Goal: Task Accomplishment & Management: Complete application form

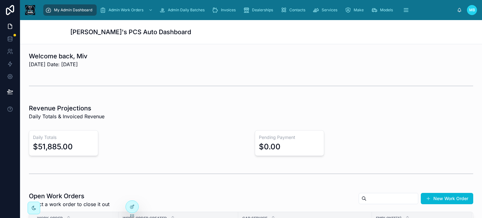
scroll to position [94, 0]
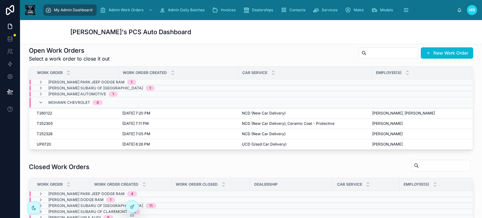
scroll to position [157, 0]
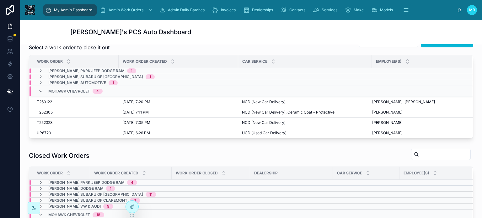
click at [40, 70] on icon at bounding box center [40, 70] width 5 height 5
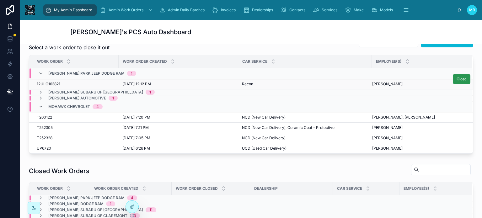
click at [457, 80] on span "Close" at bounding box center [462, 79] width 10 height 5
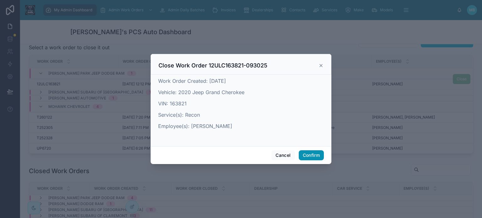
click at [311, 155] on button "Confirm" at bounding box center [311, 155] width 25 height 10
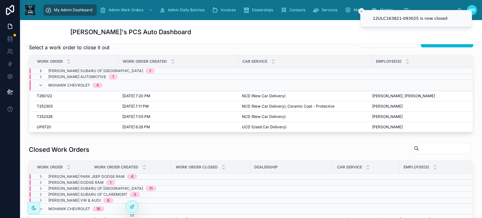
click at [40, 70] on icon at bounding box center [40, 70] width 5 height 5
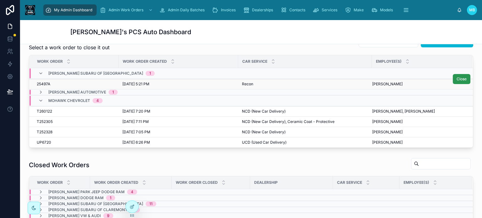
click at [457, 80] on span "Close" at bounding box center [462, 79] width 10 height 5
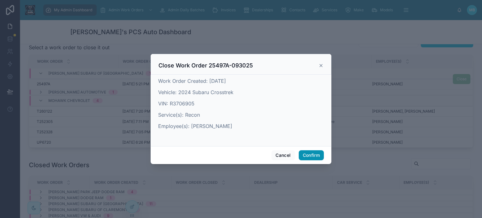
click at [305, 155] on button "Confirm" at bounding box center [311, 155] width 25 height 10
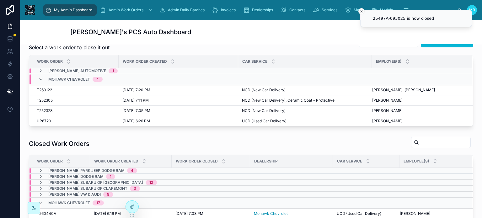
click at [41, 71] on icon at bounding box center [40, 70] width 5 height 5
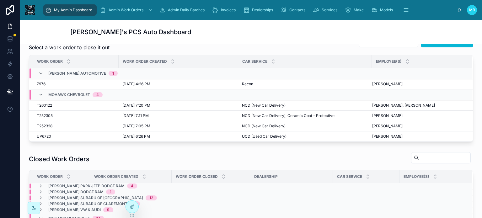
click at [41, 71] on icon at bounding box center [40, 73] width 5 height 5
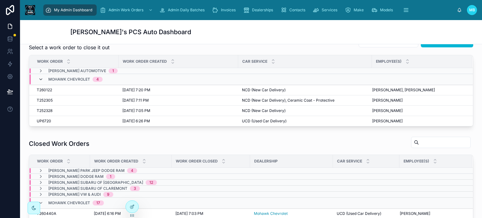
click at [40, 78] on icon at bounding box center [40, 79] width 5 height 5
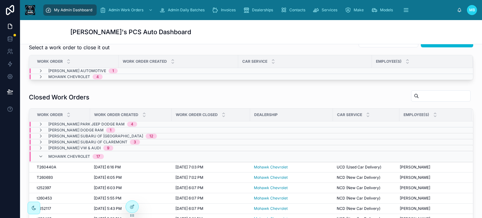
click at [40, 78] on icon at bounding box center [40, 76] width 5 height 5
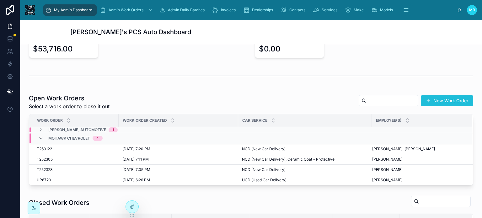
scroll to position [94, 0]
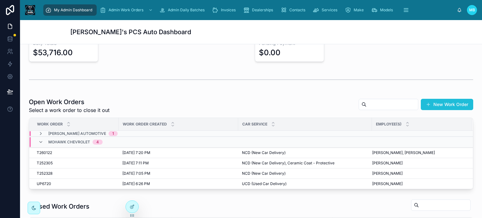
click at [438, 106] on button "New Work Order" at bounding box center [447, 104] width 52 height 11
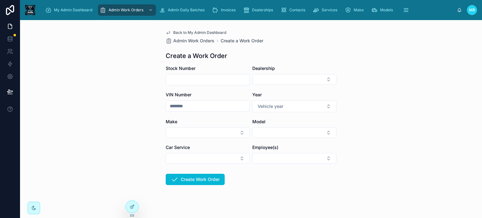
click at [178, 81] on input "text" at bounding box center [208, 79] width 84 height 9
type input "******"
click at [296, 81] on button "Select Button" at bounding box center [294, 79] width 84 height 11
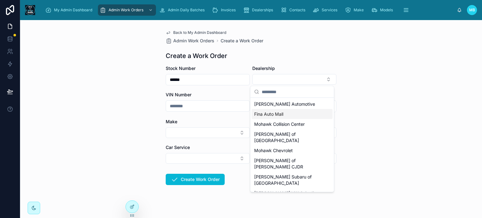
click at [276, 116] on span "Fina Auto Mall" at bounding box center [268, 114] width 29 height 6
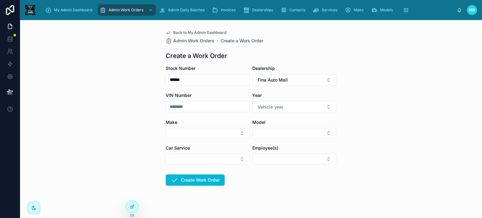
click at [186, 109] on input "text" at bounding box center [208, 106] width 84 height 9
type input "******"
click at [281, 106] on span "Vehicle year" at bounding box center [271, 107] width 26 height 6
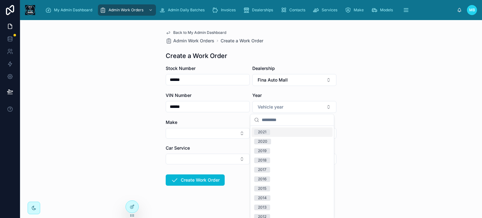
scroll to position [63, 0]
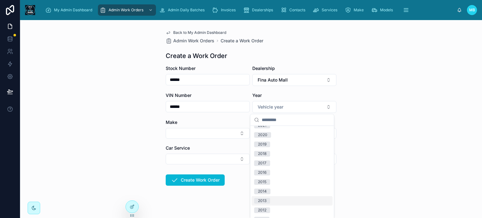
click at [264, 201] on div "2013" at bounding box center [262, 201] width 8 height 6
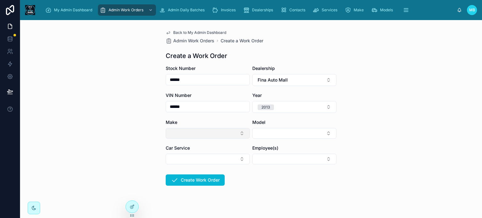
click at [181, 134] on button "Select Button" at bounding box center [208, 133] width 84 height 11
type input "***"
click at [165, 158] on div "Ram" at bounding box center [205, 158] width 81 height 10
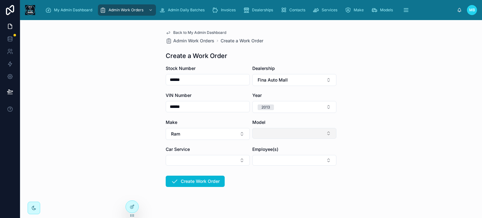
click at [264, 135] on button "Select Button" at bounding box center [294, 133] width 84 height 11
type input "****"
click at [260, 159] on span "2500" at bounding box center [259, 158] width 11 height 6
click at [253, 177] on form "Stock Number ****** Dealership Fina Auto Mall VIN Number ****** Year [DATE] Mak…" at bounding box center [251, 146] width 171 height 162
click at [181, 158] on button "Select Button" at bounding box center [208, 160] width 84 height 11
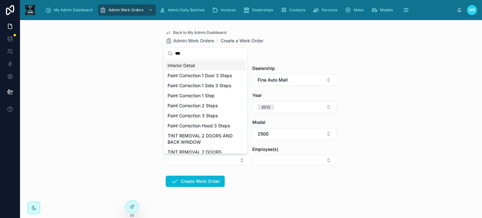
type input "***"
click at [178, 68] on span "Interior Detail" at bounding box center [181, 65] width 27 height 6
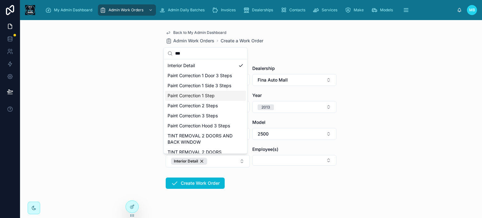
click at [303, 186] on form "Stock Number ****** Dealership Fina Auto Mall VIN Number ****** Year [DATE] Mak…" at bounding box center [251, 147] width 171 height 164
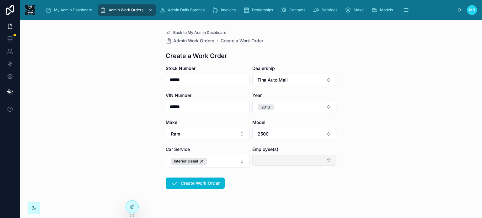
click at [284, 162] on button "Select Button" at bounding box center [294, 160] width 84 height 11
type input "****"
click at [270, 185] on span "[PERSON_NAME]" at bounding box center [272, 185] width 36 height 6
click at [261, 199] on form "Stock Number ****** Dealership Fina Auto Mall VIN Number ****** Year [DATE] Mak…" at bounding box center [251, 147] width 171 height 164
click at [198, 185] on button "Create Work Order" at bounding box center [195, 183] width 59 height 11
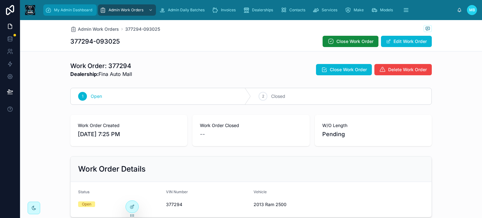
click at [57, 10] on span "My Admin Dashboard" at bounding box center [73, 10] width 38 height 5
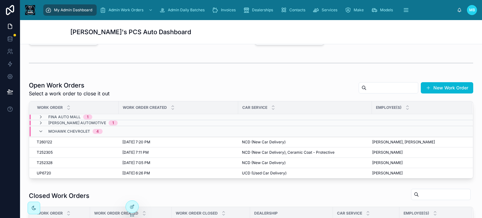
scroll to position [126, 0]
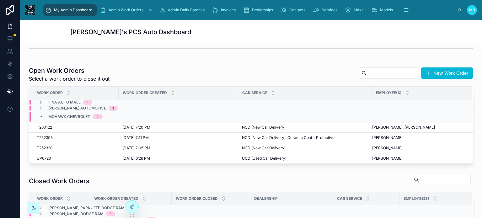
click at [40, 102] on icon at bounding box center [40, 102] width 5 height 5
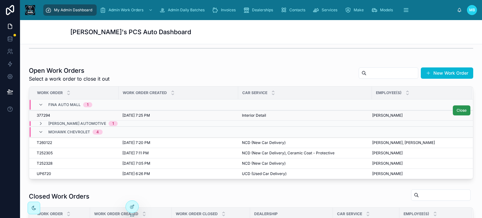
click at [460, 111] on span "Close" at bounding box center [462, 110] width 10 height 5
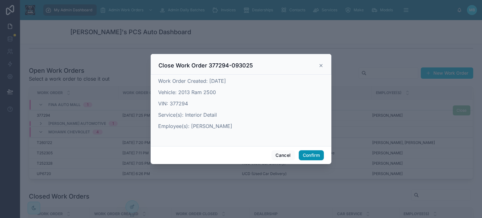
click at [315, 156] on button "Confirm" at bounding box center [311, 155] width 25 height 10
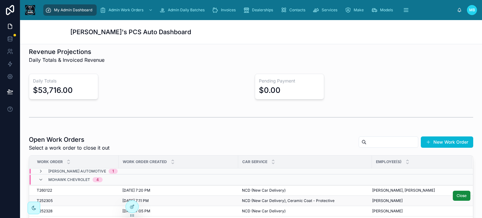
scroll to position [31, 0]
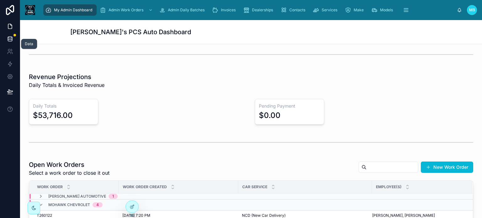
click at [10, 37] on icon at bounding box center [10, 39] width 6 height 6
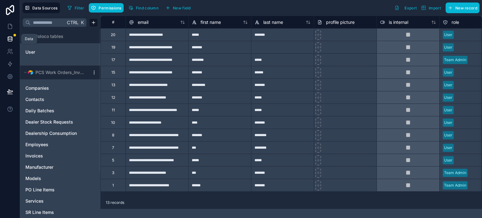
click at [10, 39] on icon at bounding box center [10, 39] width 6 height 6
click at [9, 26] on icon at bounding box center [10, 26] width 6 height 6
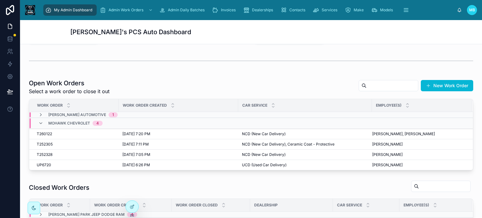
scroll to position [126, 0]
